Goal: Register for event/course

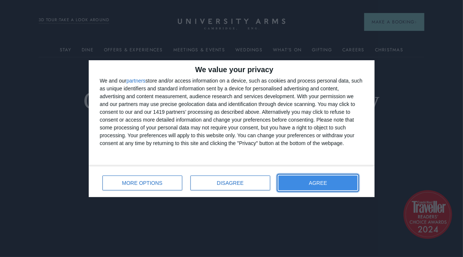
click at [314, 184] on span "AGREE" at bounding box center [318, 182] width 18 height 5
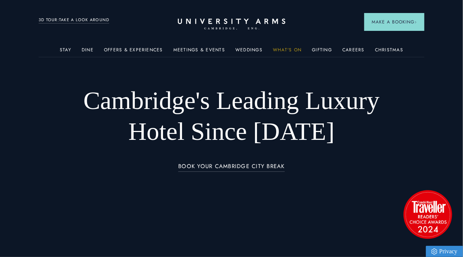
click at [276, 49] on link "What's On" at bounding box center [287, 52] width 29 height 10
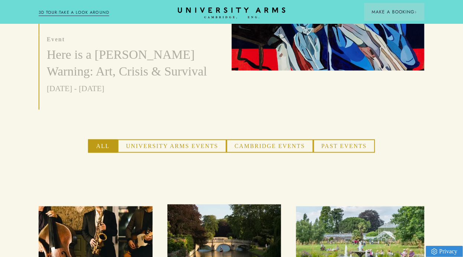
scroll to position [409, 0]
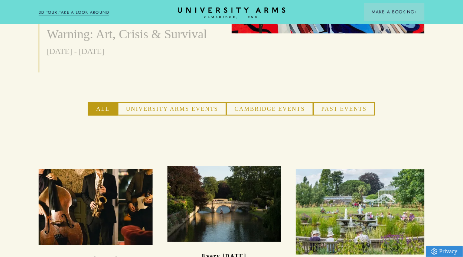
click at [190, 104] on button "University Arms Events" at bounding box center [172, 108] width 109 height 13
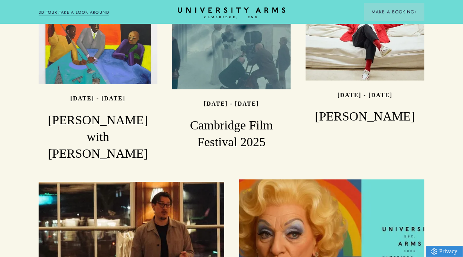
scroll to position [1041, 0]
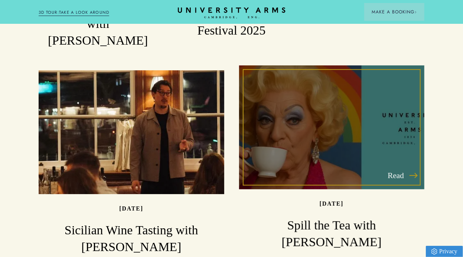
click at [403, 169] on p "Read" at bounding box center [402, 175] width 29 height 13
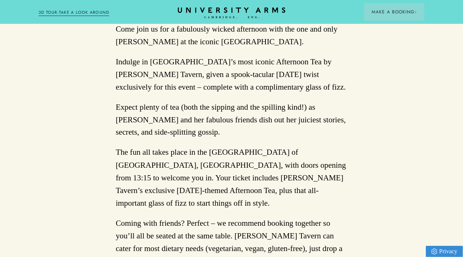
scroll to position [669, 0]
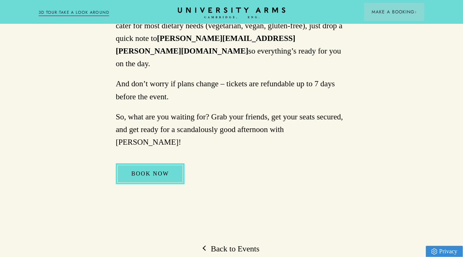
click at [169, 163] on link "BOOK NOW" at bounding box center [150, 173] width 69 height 21
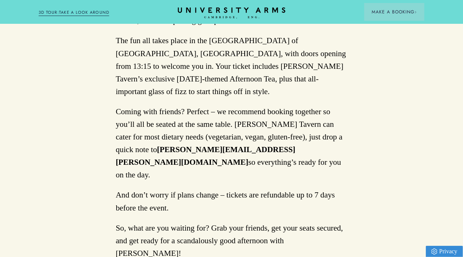
scroll to position [595, 0]
